Goal: Information Seeking & Learning: Check status

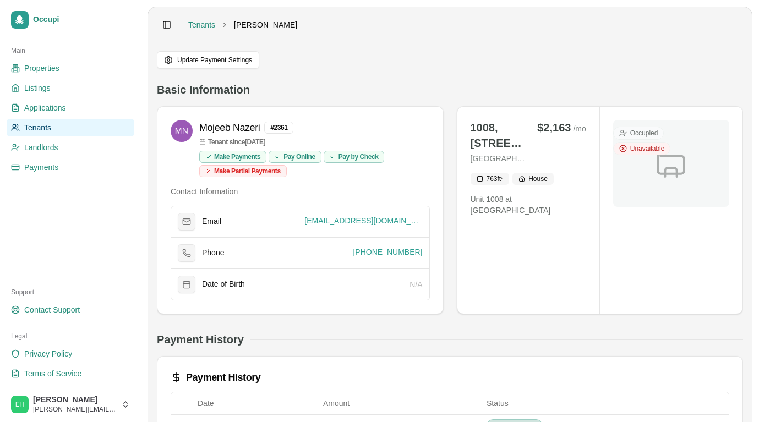
scroll to position [4, 0]
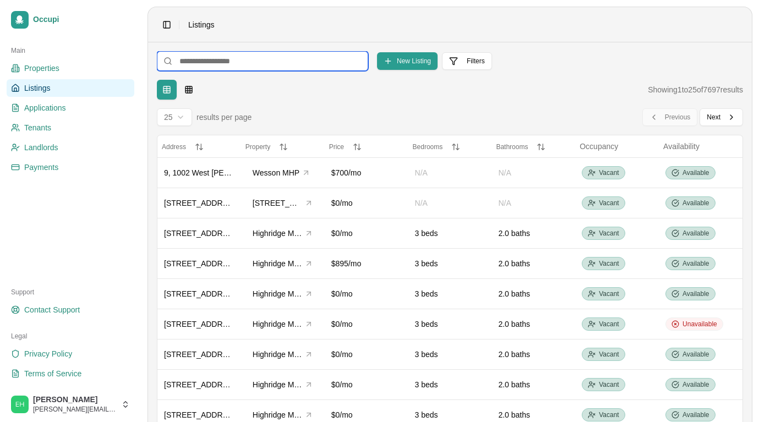
click at [212, 64] on input at bounding box center [262, 61] width 211 height 20
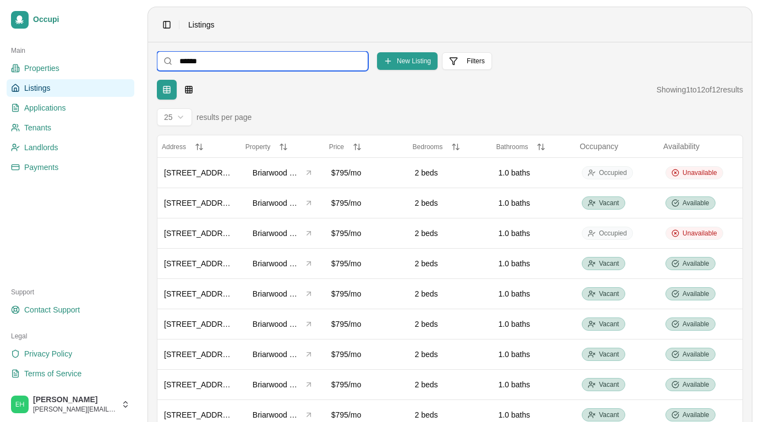
type input "*******"
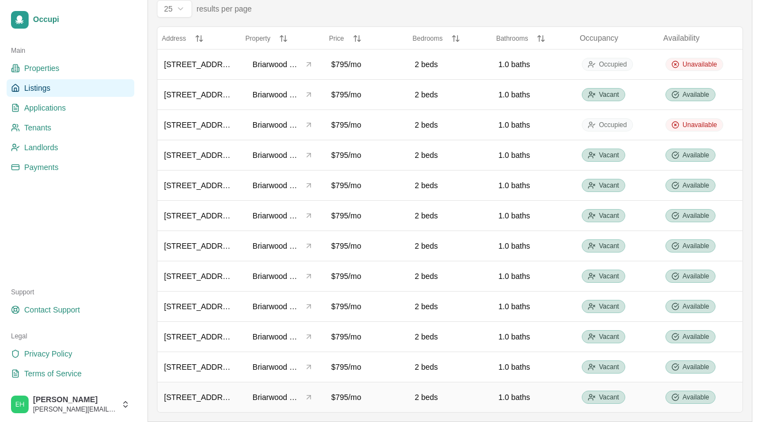
scroll to position [108, 0]
click at [235, 399] on td "4 Pitts Drive - #1" at bounding box center [200, 397] width 84 height 30
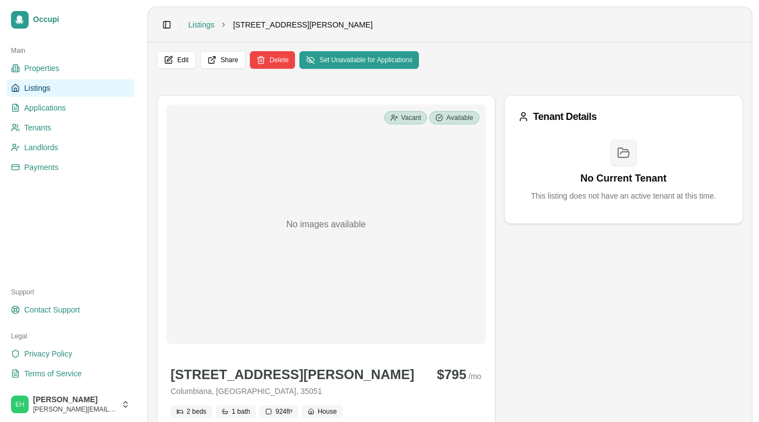
click at [50, 137] on ul "Properties Listings Applications Tenants Landlords Payments" at bounding box center [71, 117] width 128 height 117
click at [47, 129] on span "Tenants" at bounding box center [37, 127] width 27 height 11
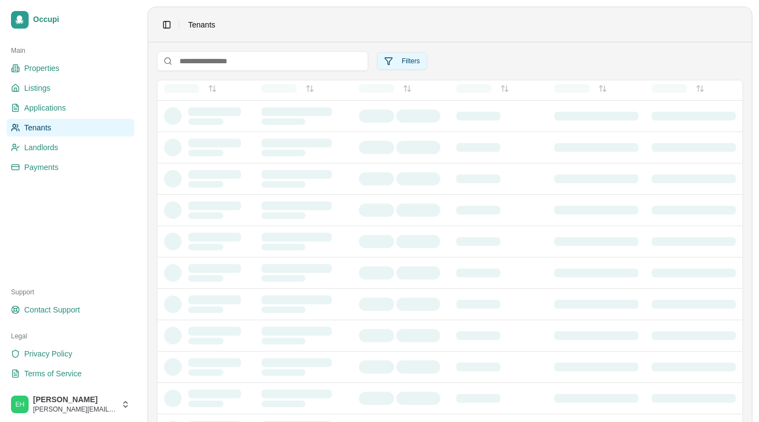
click at [410, 55] on button "Filters" at bounding box center [402, 61] width 50 height 18
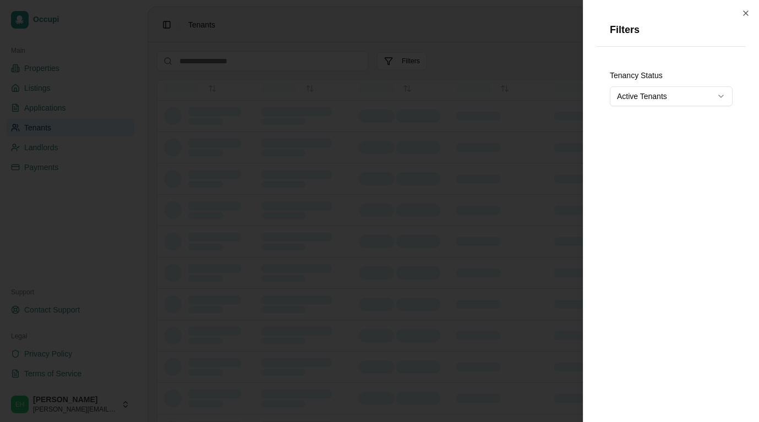
click at [646, 98] on button "Active Tenants" at bounding box center [671, 96] width 123 height 20
click at [469, 44] on div at bounding box center [379, 211] width 759 height 422
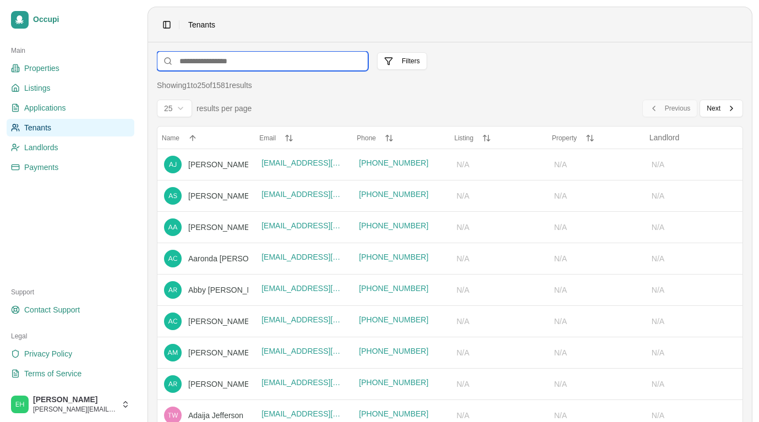
click at [267, 63] on input at bounding box center [262, 61] width 211 height 20
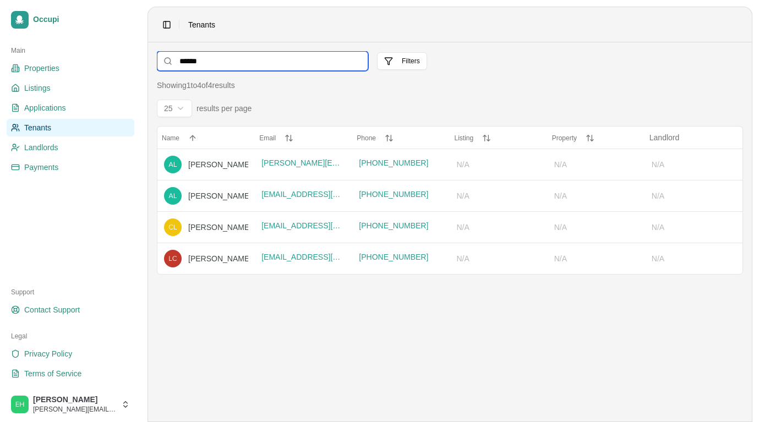
type input "*******"
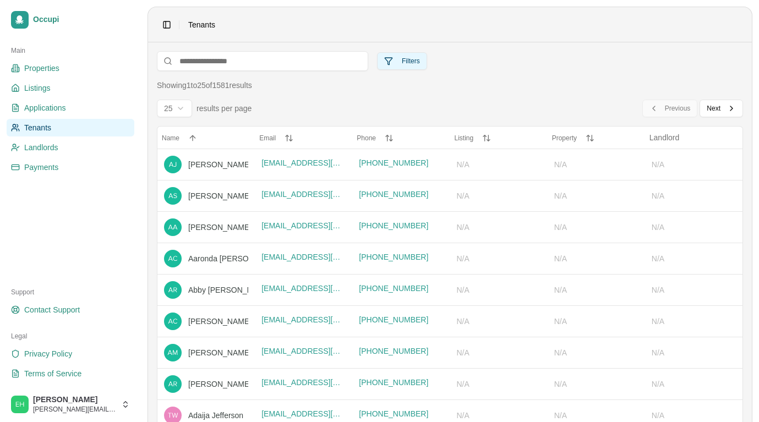
click at [417, 59] on button "Filters" at bounding box center [402, 61] width 50 height 18
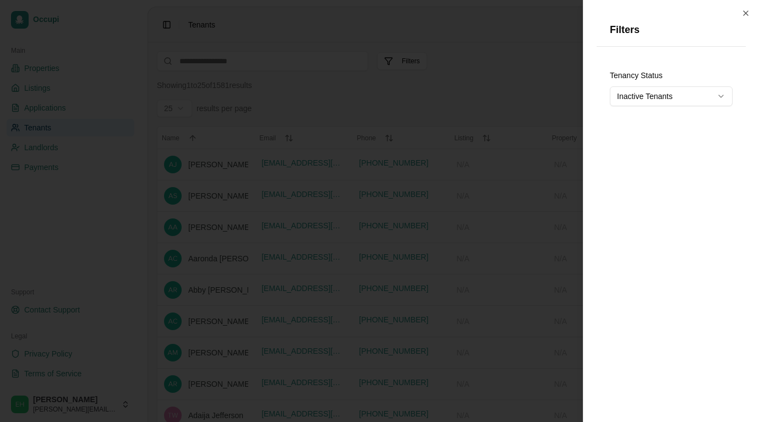
click at [643, 91] on button "Inactive Tenants" at bounding box center [671, 96] width 123 height 20
click at [498, 53] on div at bounding box center [379, 211] width 759 height 422
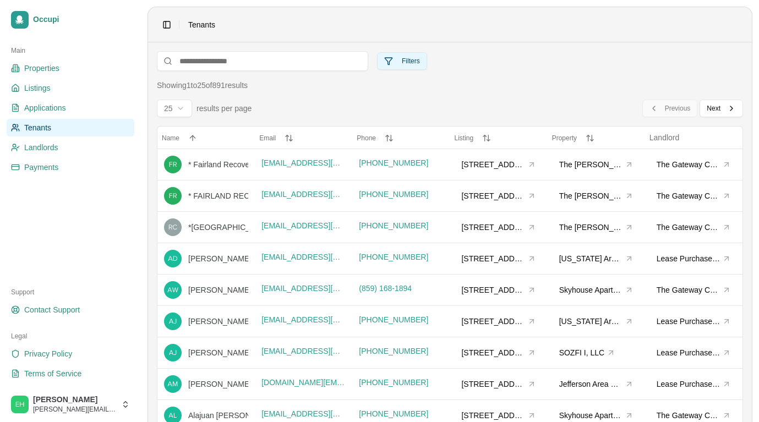
click at [392, 64] on button "Filters" at bounding box center [402, 61] width 50 height 18
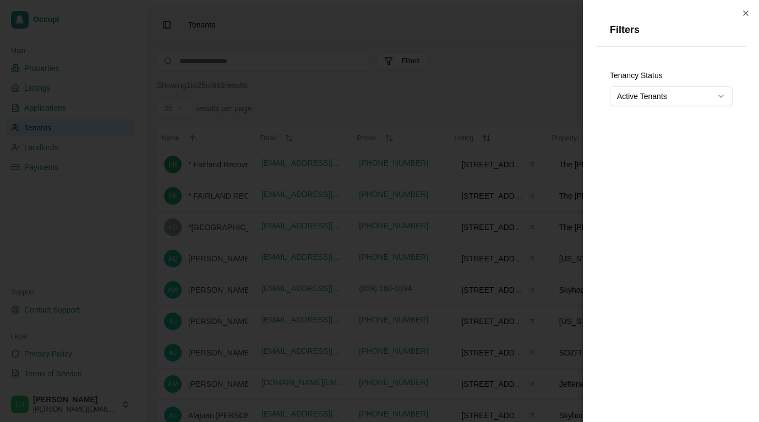
click at [453, 89] on div at bounding box center [379, 211] width 759 height 422
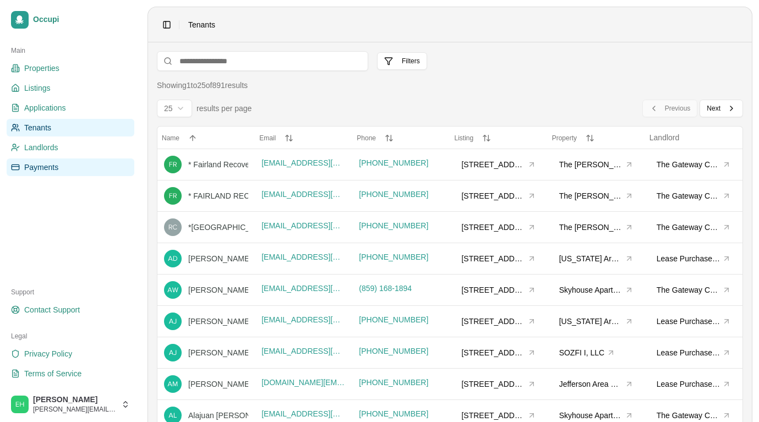
click at [50, 163] on span "Payments" at bounding box center [41, 167] width 34 height 11
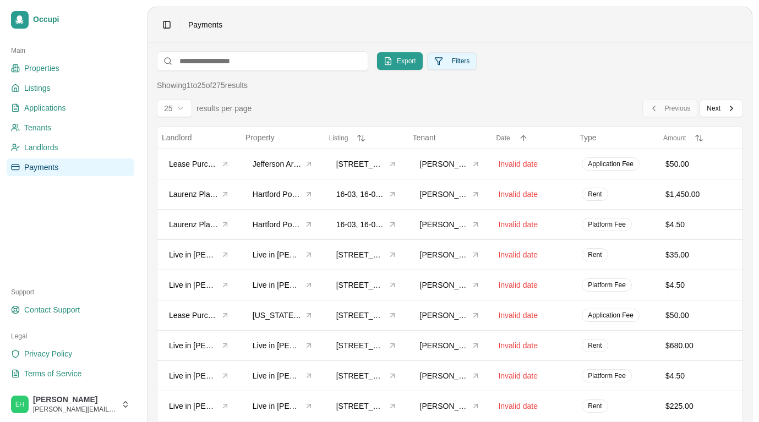
click at [443, 63] on button "Filters" at bounding box center [452, 61] width 50 height 18
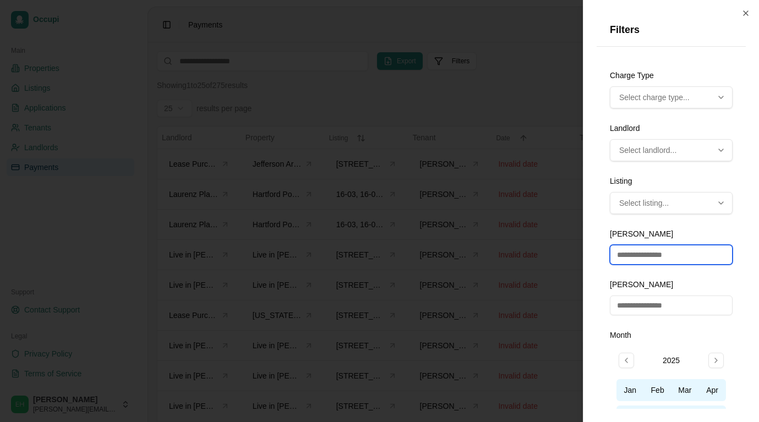
click at [650, 254] on input "number" at bounding box center [671, 255] width 123 height 20
type input "***"
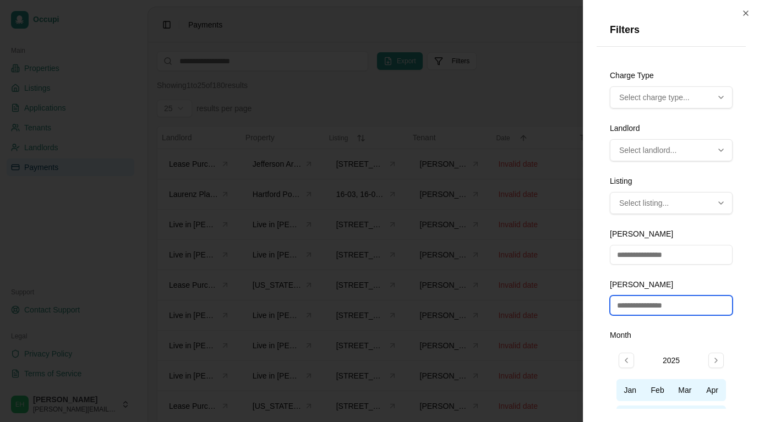
click at [644, 303] on input "number" at bounding box center [671, 306] width 123 height 20
type input "***"
click at [737, 273] on div "Charge Type Multi-select dropdown. Use arrow keys to navigate, Enter to select,…" at bounding box center [671, 233] width 149 height 354
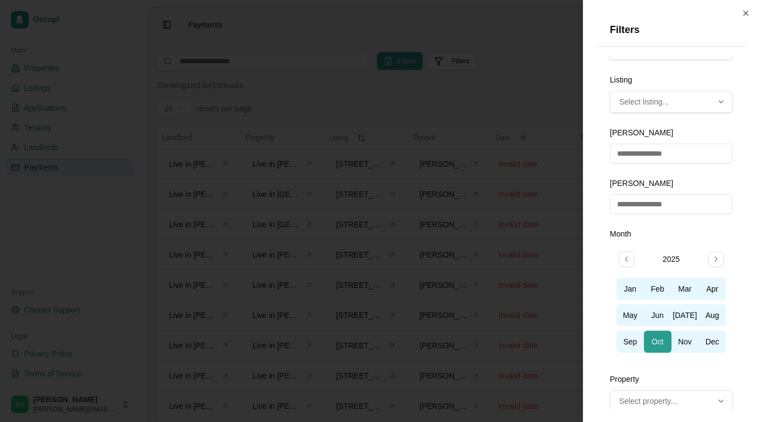
scroll to position [102, 0]
click at [622, 343] on button "Sep" at bounding box center [631, 341] width 28 height 22
click at [598, 264] on div "Charge Type Multi-select dropdown. Use arrow keys to navigate, Enter to select,…" at bounding box center [671, 233] width 149 height 354
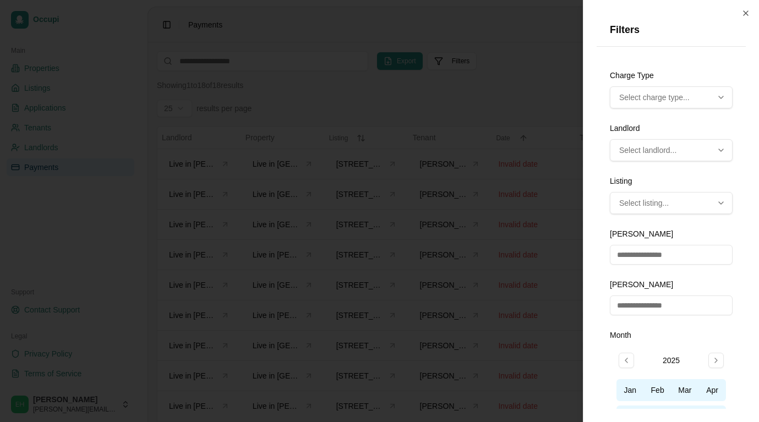
click at [688, 93] on span "Select charge type..." at bounding box center [655, 97] width 70 height 11
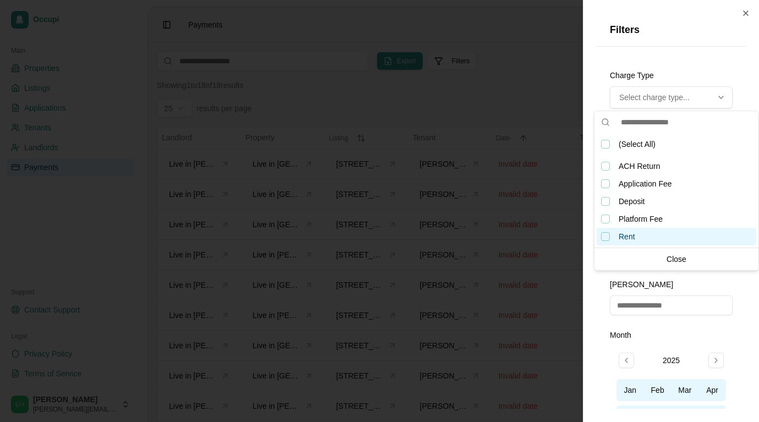
click at [605, 238] on div "Rent, not selected" at bounding box center [605, 236] width 9 height 9
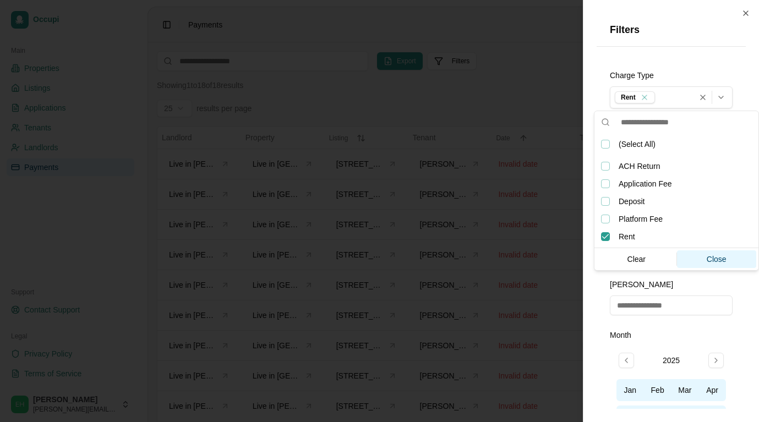
click at [721, 264] on div "Close" at bounding box center [717, 260] width 80 height 18
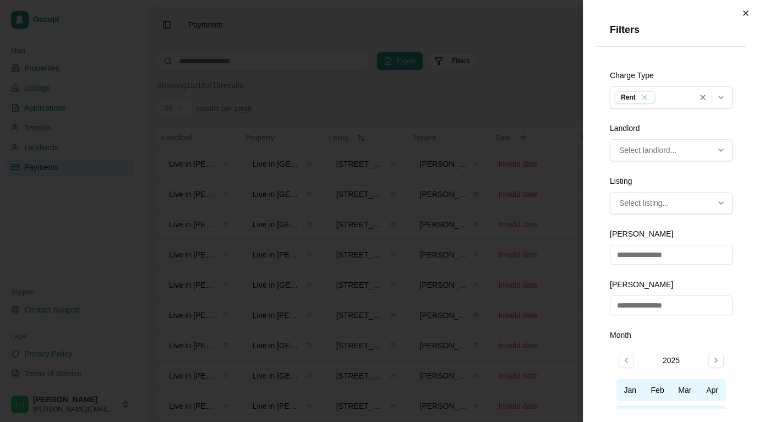
click at [744, 12] on icon "button" at bounding box center [746, 13] width 9 height 9
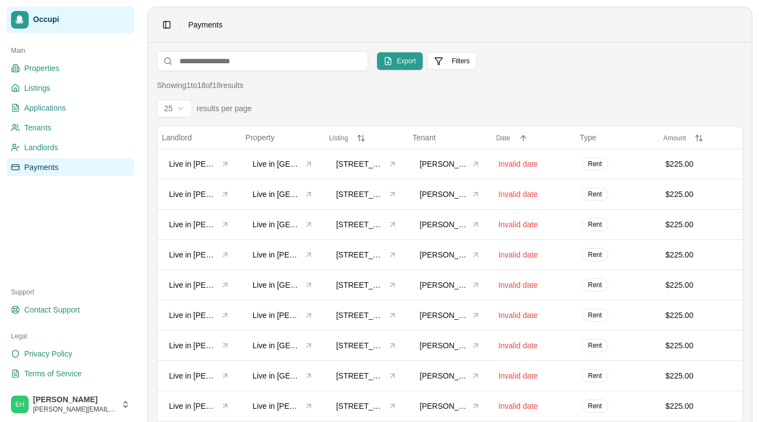
click at [48, 15] on span "Occupi" at bounding box center [81, 20] width 97 height 10
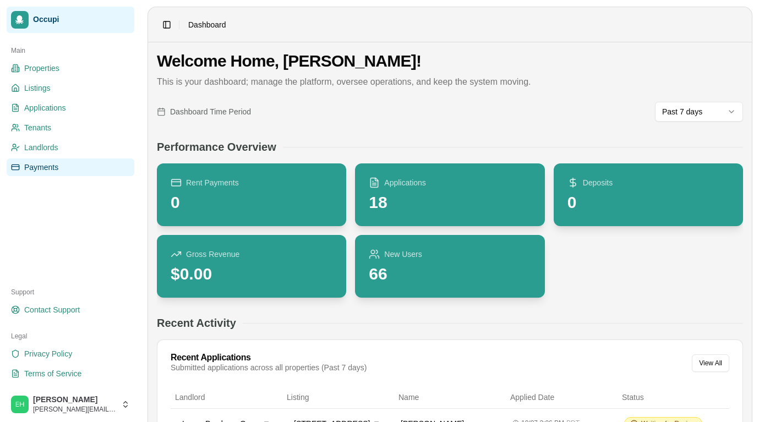
click at [33, 166] on span "Payments" at bounding box center [41, 167] width 34 height 11
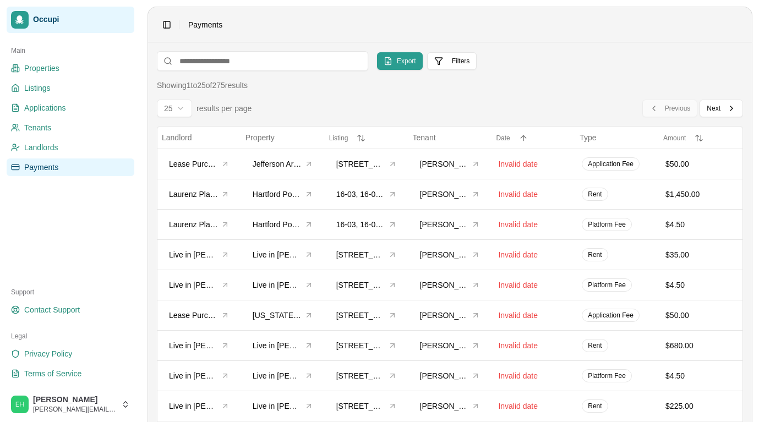
click at [56, 8] on link "Occupi" at bounding box center [71, 20] width 128 height 26
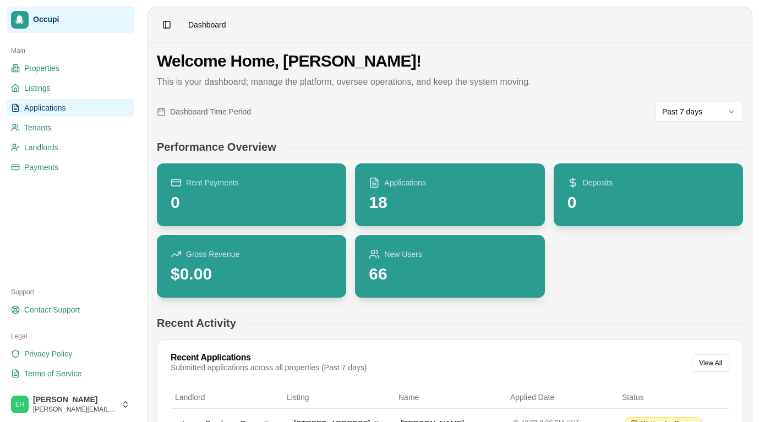
click at [39, 112] on span "Applications" at bounding box center [45, 107] width 42 height 11
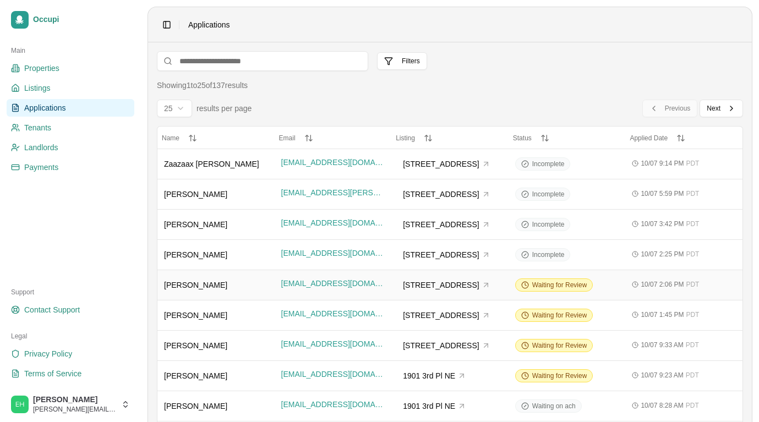
click at [235, 287] on div "Jeremiah Cook" at bounding box center [216, 285] width 104 height 11
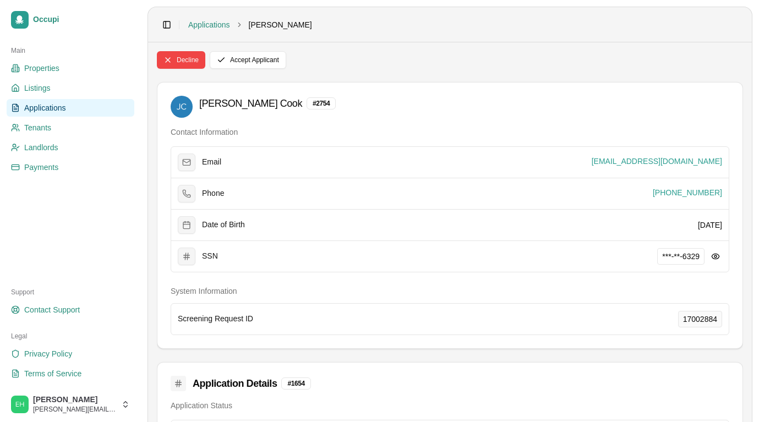
click at [354, 24] on header "Toggle Sidebar Applications Jeremiah Cook" at bounding box center [450, 24] width 604 height 35
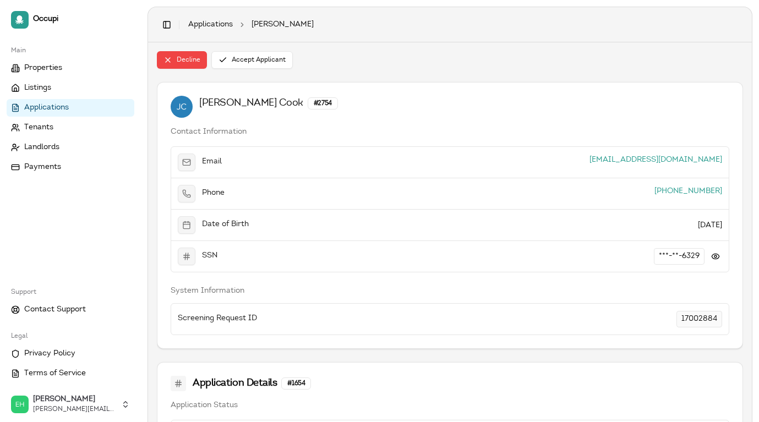
click at [208, 28] on link "Applications" at bounding box center [210, 24] width 45 height 11
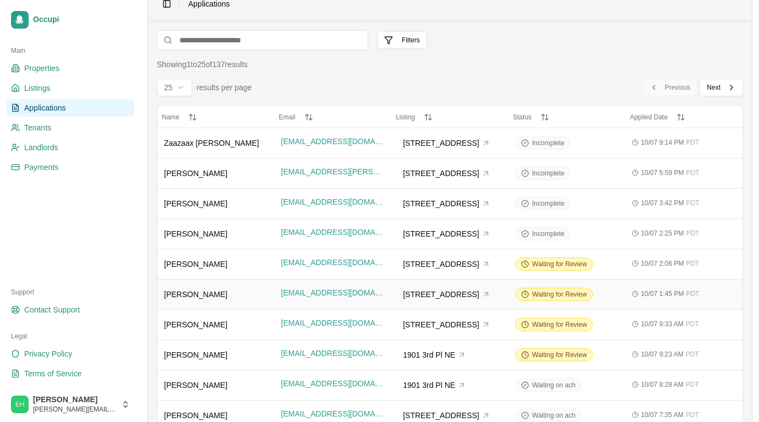
scroll to position [25, 0]
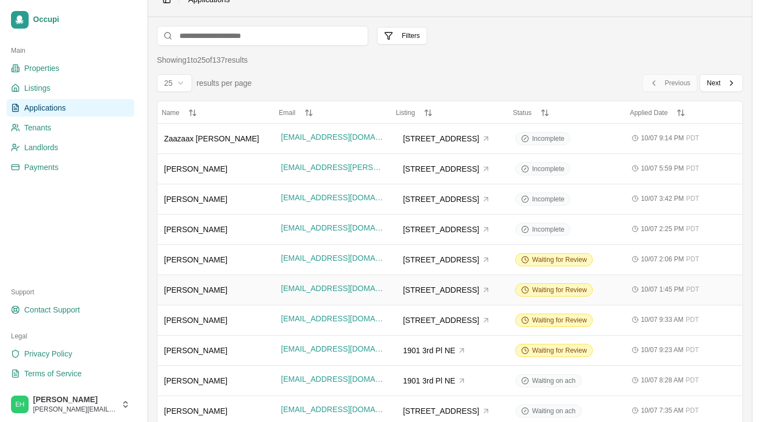
click at [229, 289] on div "Jamila Mcneil" at bounding box center [216, 290] width 104 height 11
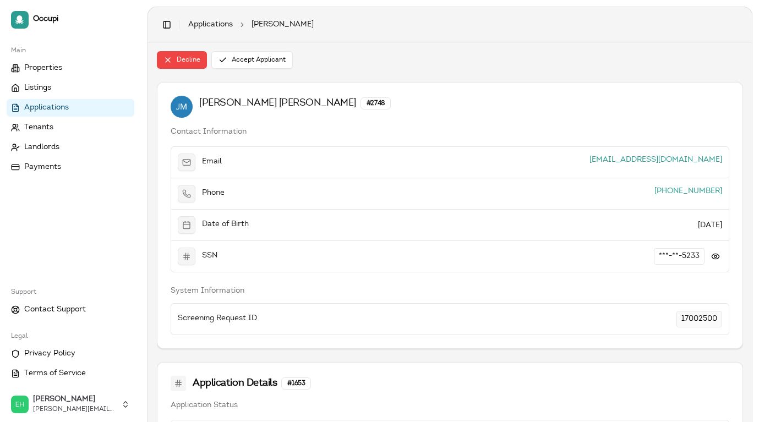
click at [225, 28] on link "Applications" at bounding box center [210, 24] width 45 height 11
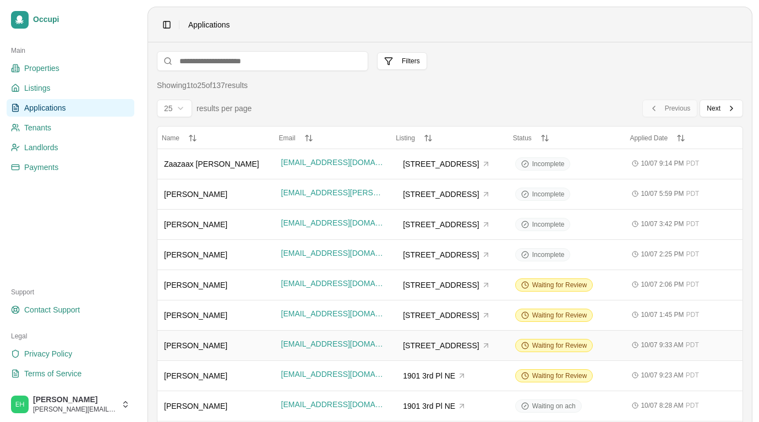
click at [230, 345] on div "Foster Hodges" at bounding box center [216, 345] width 104 height 11
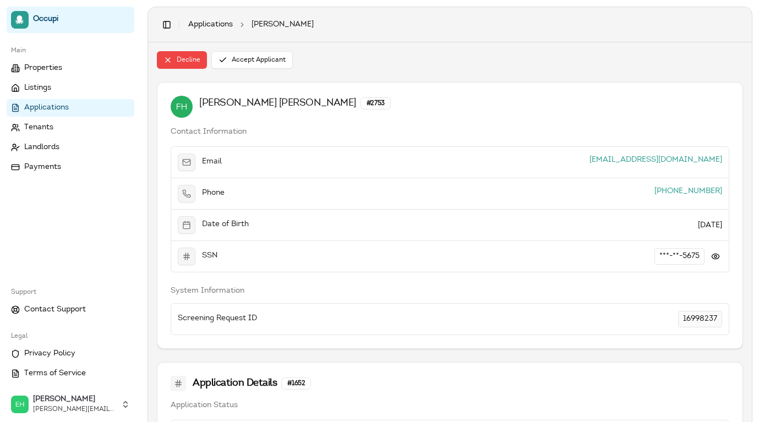
click at [47, 16] on span "Occupi" at bounding box center [81, 20] width 97 height 10
